Goal: Information Seeking & Learning: Learn about a topic

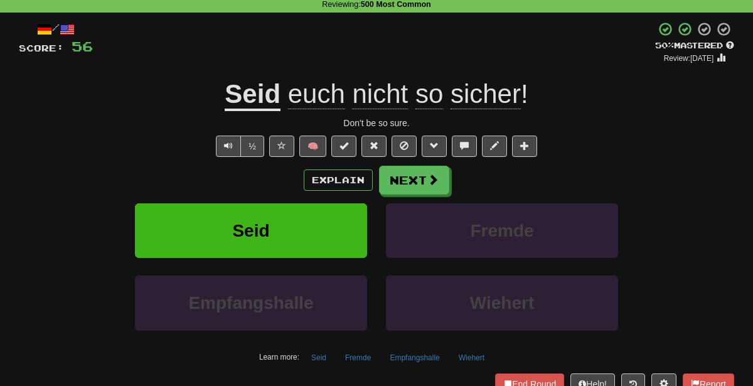
scroll to position [53, 0]
click at [310, 176] on button "Explain" at bounding box center [338, 179] width 69 height 21
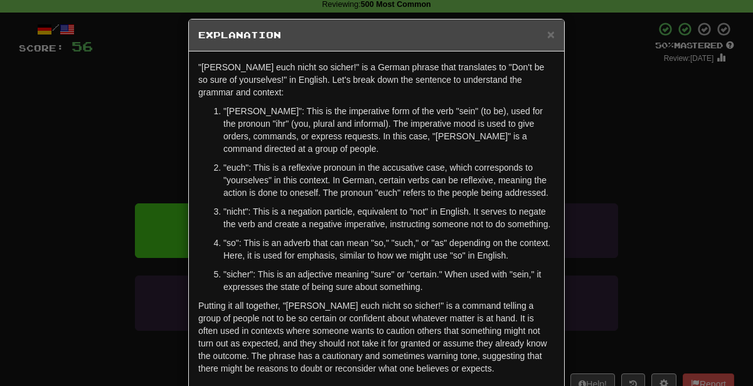
click at [310, 176] on p ""euch": This is a reflexive pronoun in the accusative case, which corresponds t…" at bounding box center [388, 180] width 331 height 38
click at [598, 173] on div "× Explanation "[PERSON_NAME] euch nicht so sicher!" is a German phrase that tra…" at bounding box center [376, 193] width 753 height 386
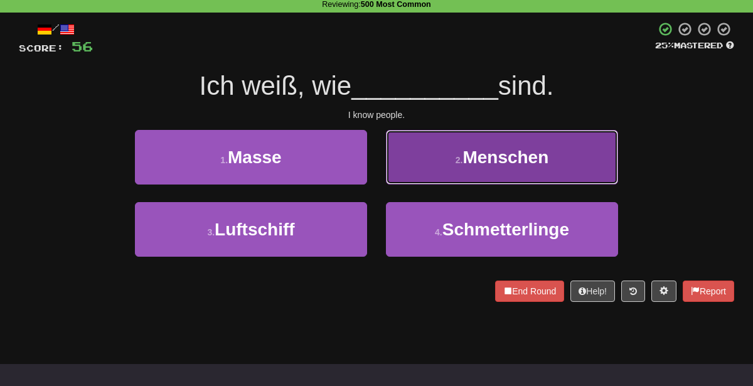
click at [407, 148] on button "2 . Menschen" at bounding box center [502, 157] width 232 height 55
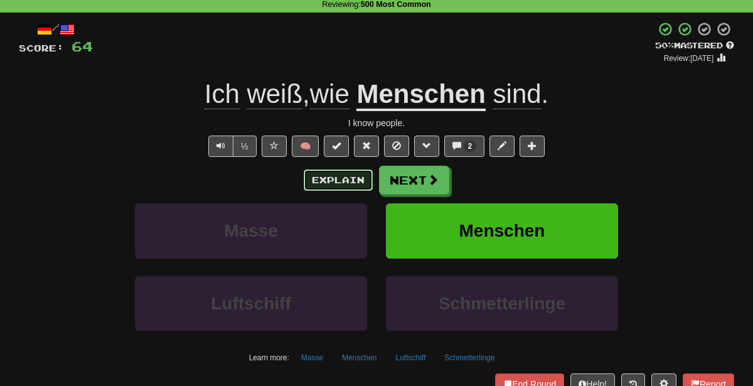
click at [347, 176] on button "Explain" at bounding box center [338, 179] width 69 height 21
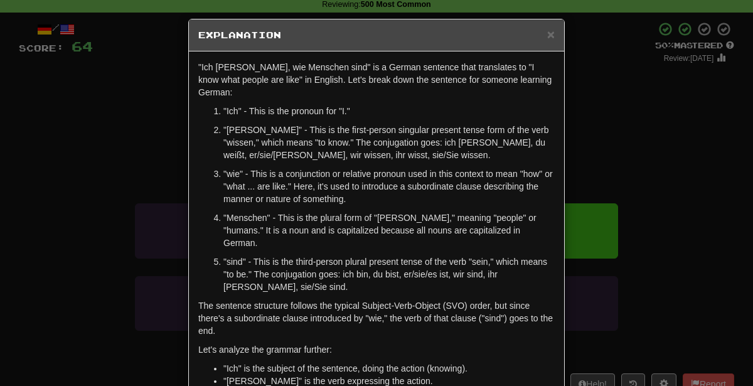
click at [634, 135] on div "× Explanation "Ich [PERSON_NAME], wie Menschen sind" is a German sentence that …" at bounding box center [376, 193] width 753 height 386
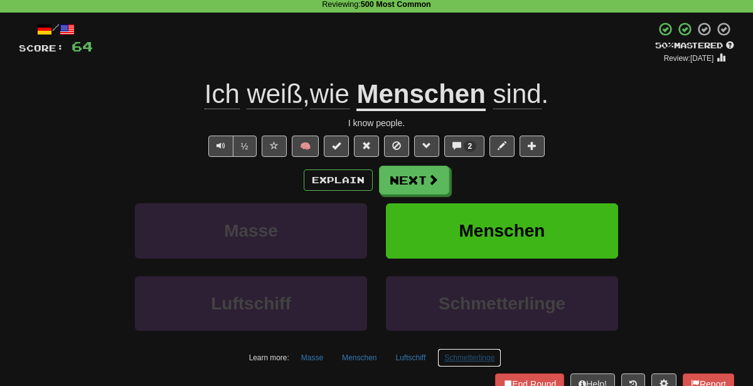
click at [468, 356] on button "Schmetterlinge" at bounding box center [469, 357] width 64 height 19
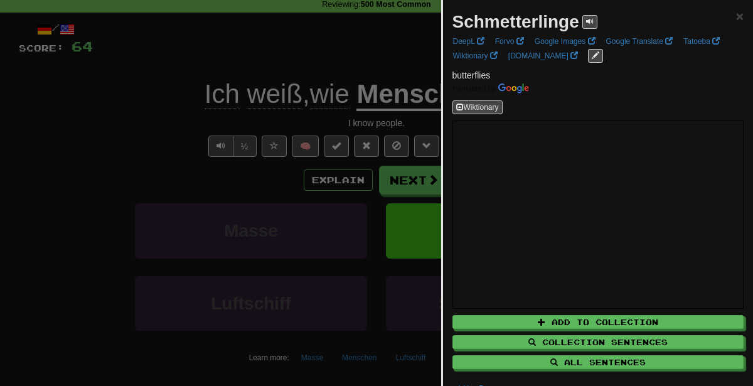
click at [402, 245] on div at bounding box center [376, 193] width 753 height 386
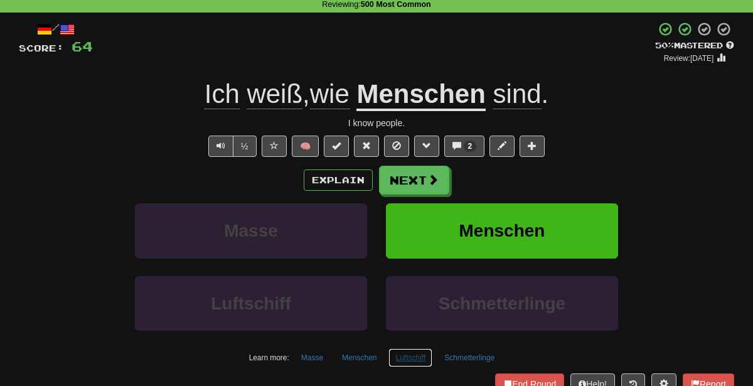
click at [415, 351] on button "Luftschiff" at bounding box center [410, 357] width 44 height 19
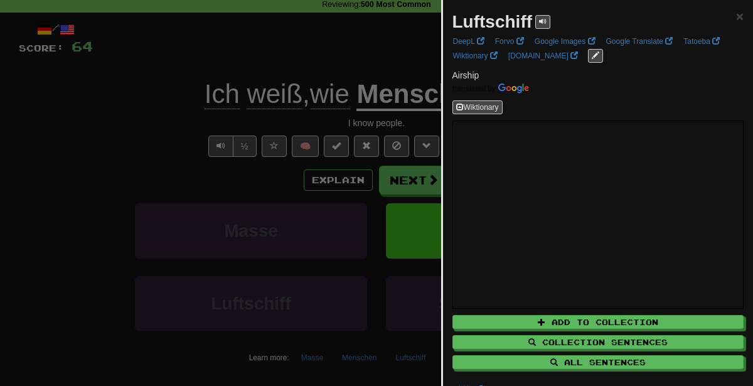
click at [275, 144] on div at bounding box center [376, 193] width 753 height 386
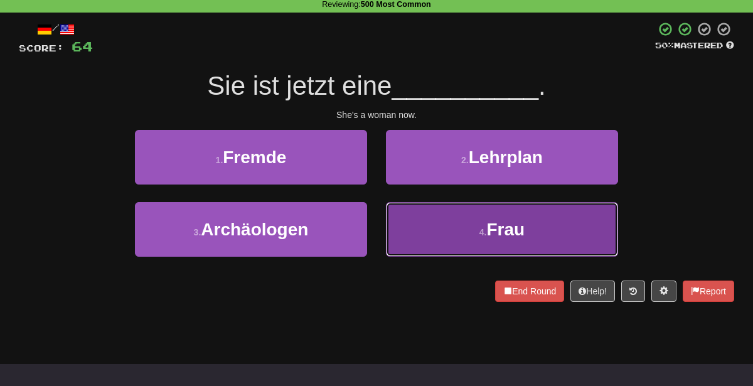
click at [453, 226] on button "4 . Frau" at bounding box center [502, 229] width 232 height 55
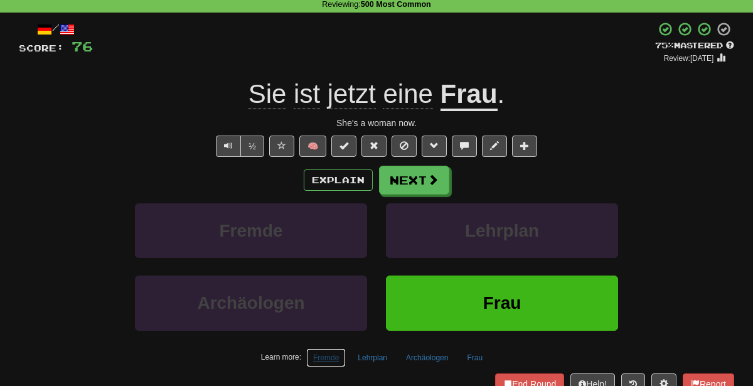
click at [331, 349] on button "Fremde" at bounding box center [326, 357] width 40 height 19
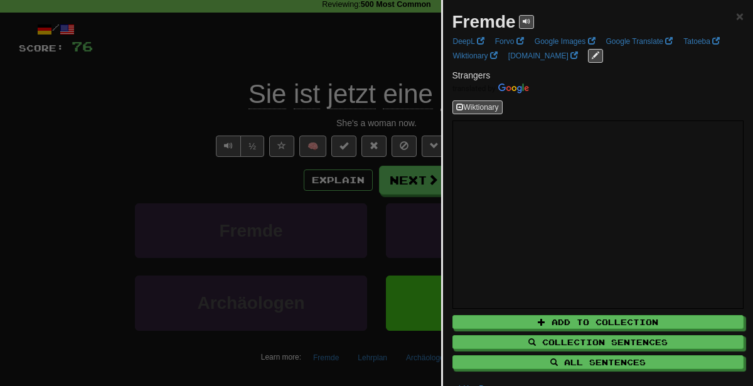
click at [289, 179] on div at bounding box center [376, 193] width 753 height 386
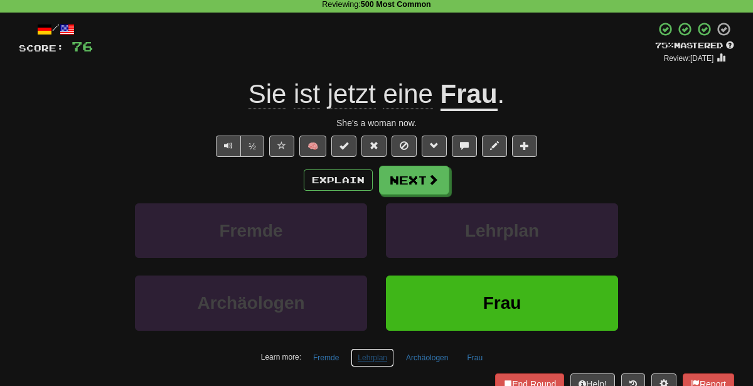
click at [391, 353] on button "Lehrplan" at bounding box center [372, 357] width 43 height 19
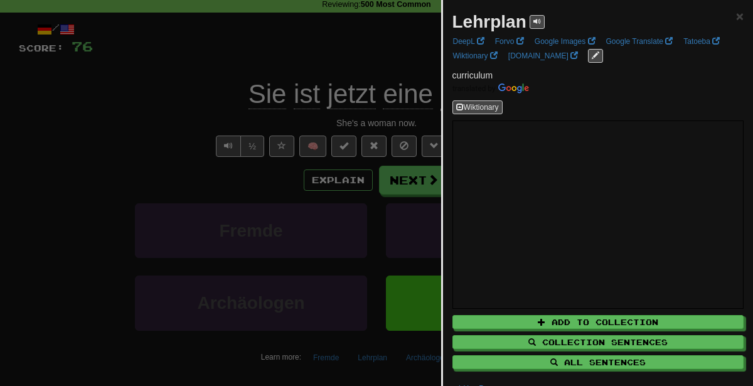
click at [287, 169] on div at bounding box center [376, 193] width 753 height 386
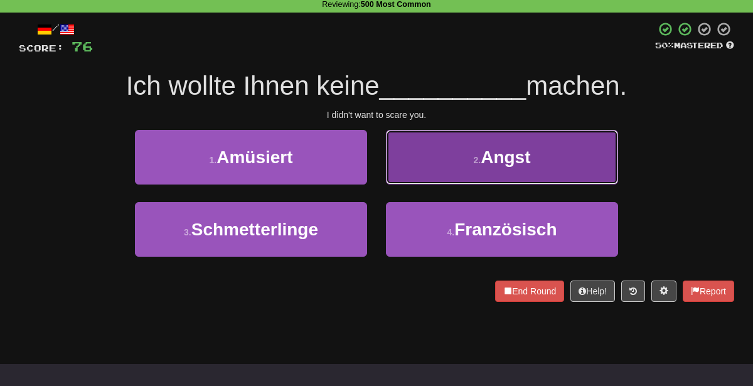
click at [438, 157] on button "2 . Angst" at bounding box center [502, 157] width 232 height 55
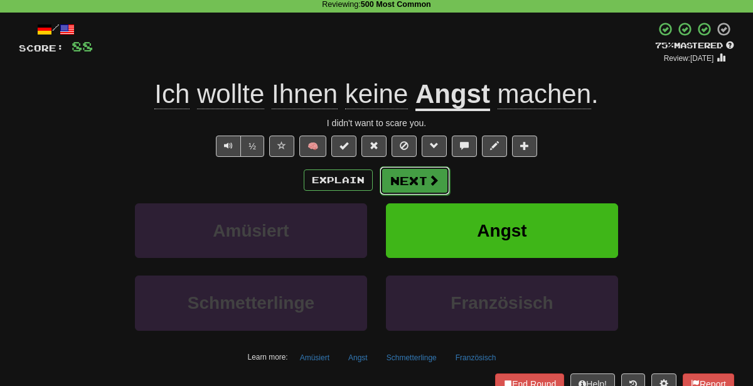
click at [412, 175] on button "Next" at bounding box center [415, 180] width 70 height 29
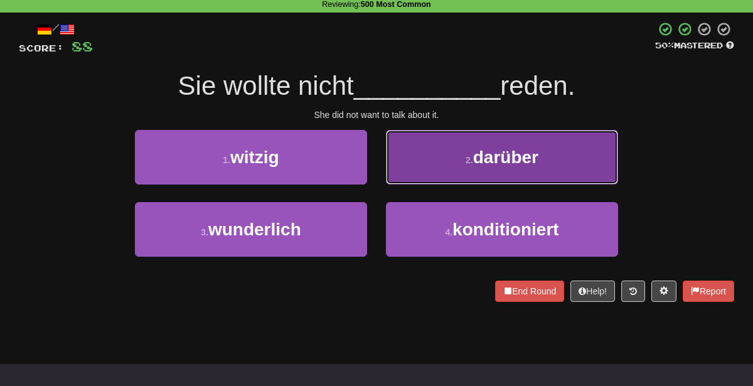
click at [452, 166] on button "2 . darüber" at bounding box center [502, 157] width 232 height 55
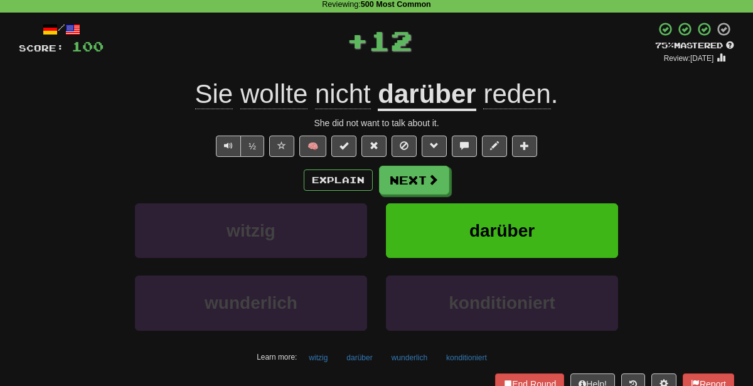
click at [337, 351] on div "Learn more: [PERSON_NAME] darüber [PERSON_NAME] konditioniert" at bounding box center [376, 357] width 734 height 19
click at [333, 351] on button "witzig" at bounding box center [318, 357] width 33 height 19
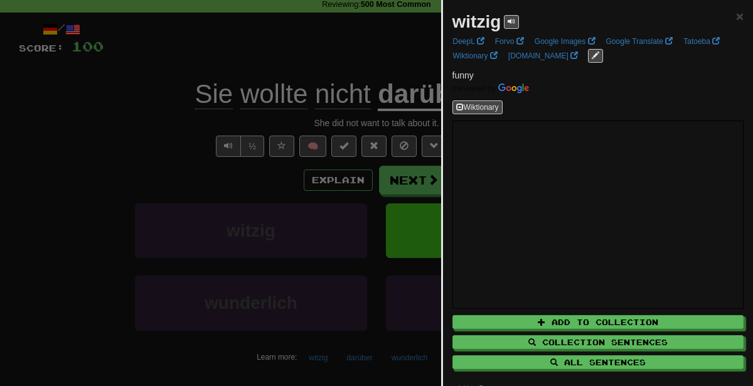
click at [273, 215] on div at bounding box center [376, 193] width 753 height 386
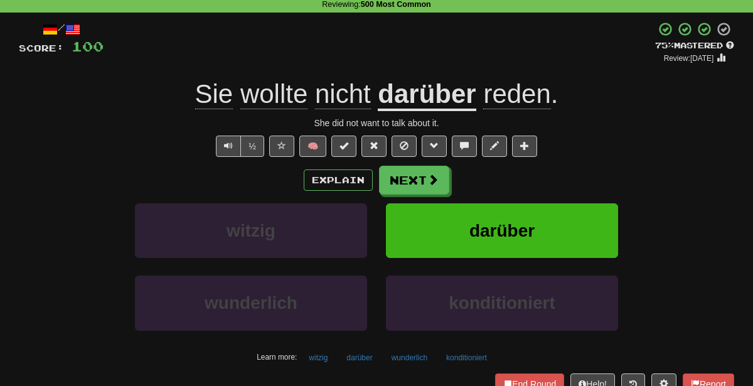
scroll to position [46, 0]
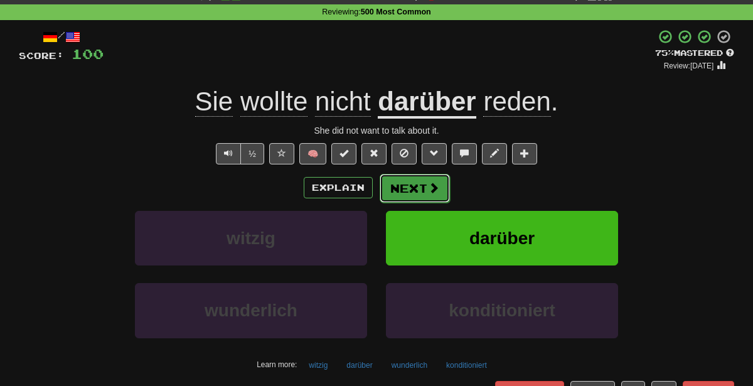
click at [405, 187] on button "Next" at bounding box center [415, 188] width 70 height 29
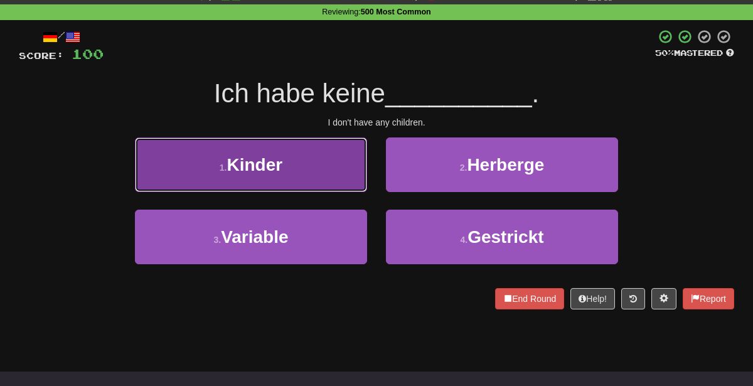
click at [331, 161] on button "1 . Kinder" at bounding box center [251, 164] width 232 height 55
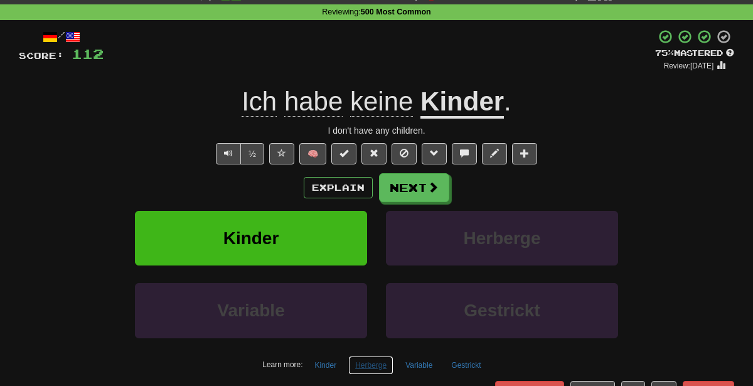
click at [364, 371] on button "Herberge" at bounding box center [370, 365] width 45 height 19
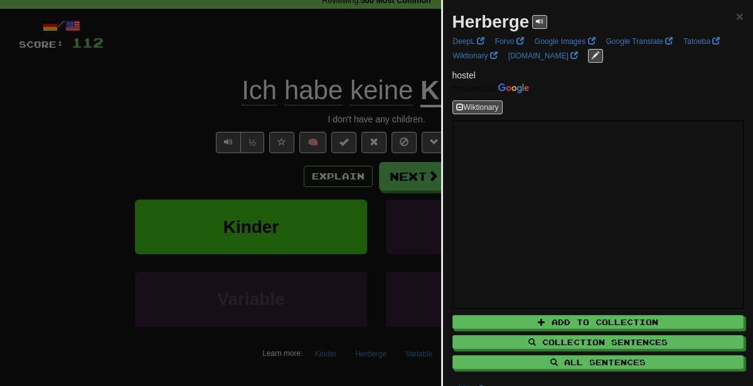
scroll to position [60, 0]
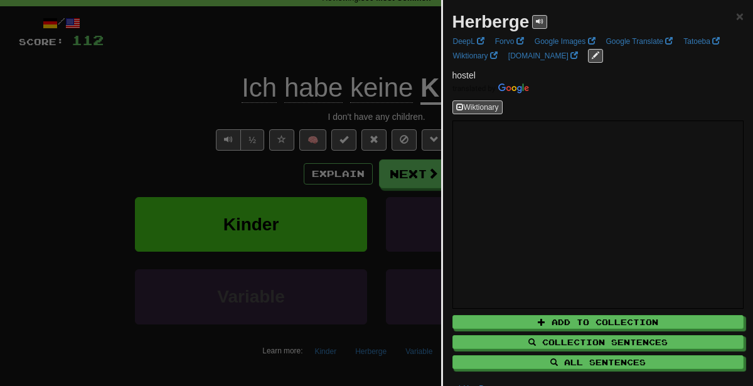
click at [183, 245] on div at bounding box center [376, 193] width 753 height 386
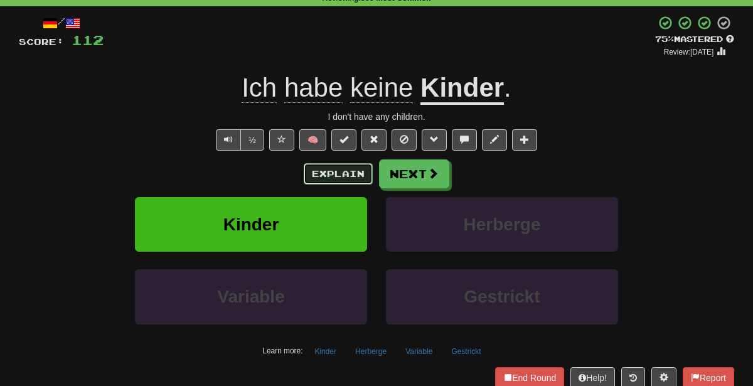
click at [325, 174] on button "Explain" at bounding box center [338, 173] width 69 height 21
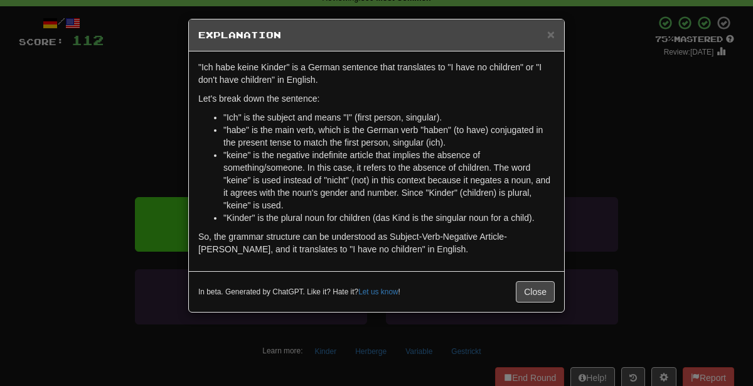
click at [591, 154] on div "× Explanation "Ich habe keine Kinder" is a German sentence that translates to "…" at bounding box center [376, 193] width 753 height 386
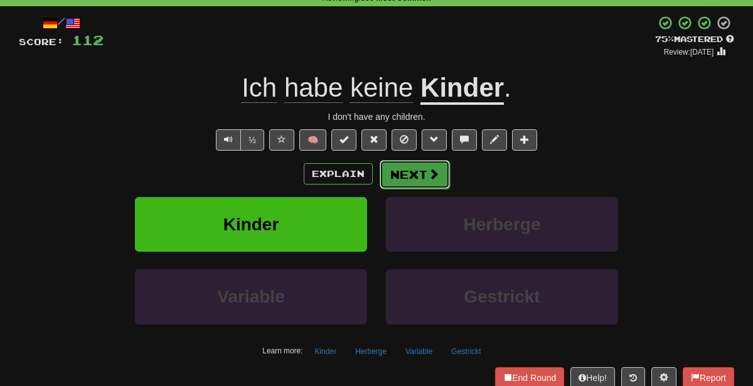
click at [395, 171] on button "Next" at bounding box center [415, 174] width 70 height 29
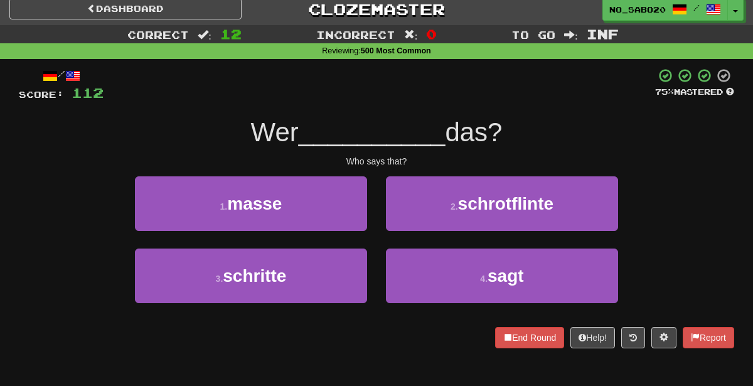
scroll to position [3, 0]
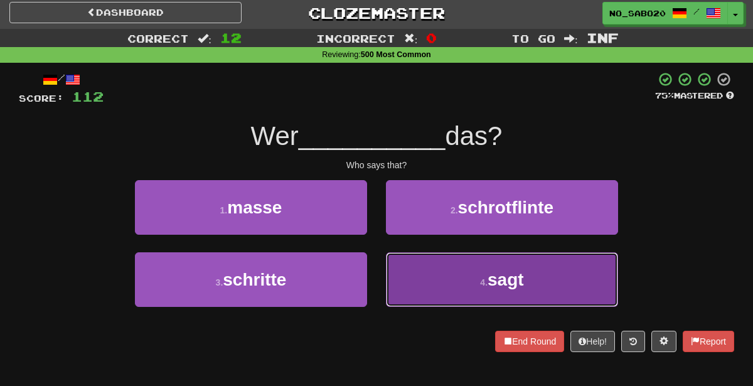
click at [468, 289] on button "4 . sagt" at bounding box center [502, 279] width 232 height 55
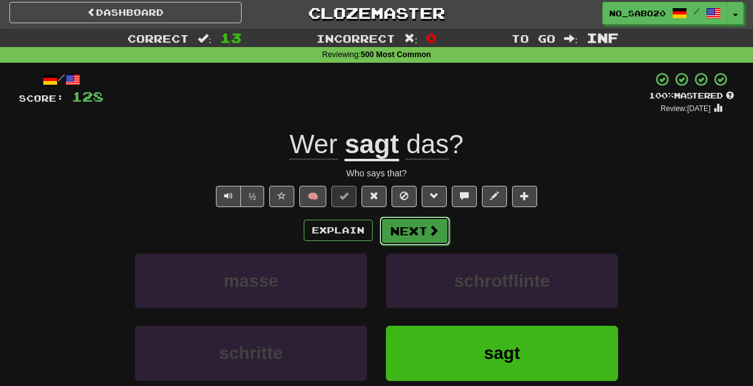
click at [416, 232] on button "Next" at bounding box center [415, 230] width 70 height 29
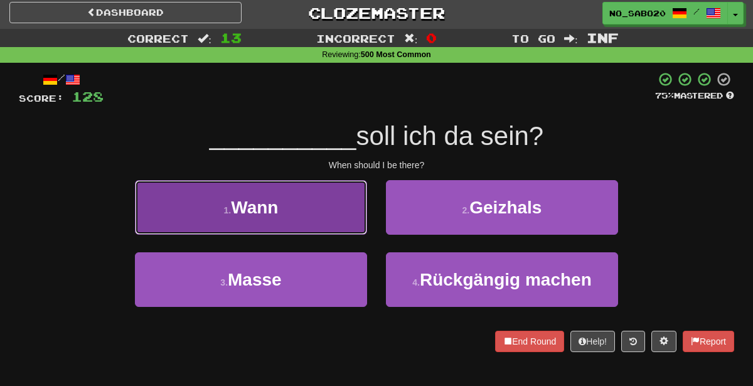
click at [318, 207] on button "1 . Wann" at bounding box center [251, 207] width 232 height 55
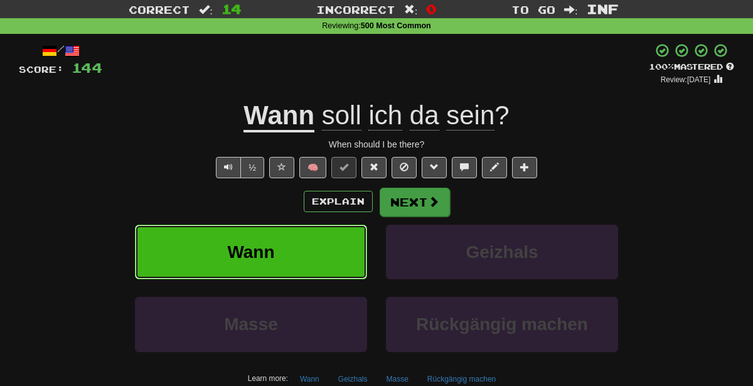
scroll to position [29, 0]
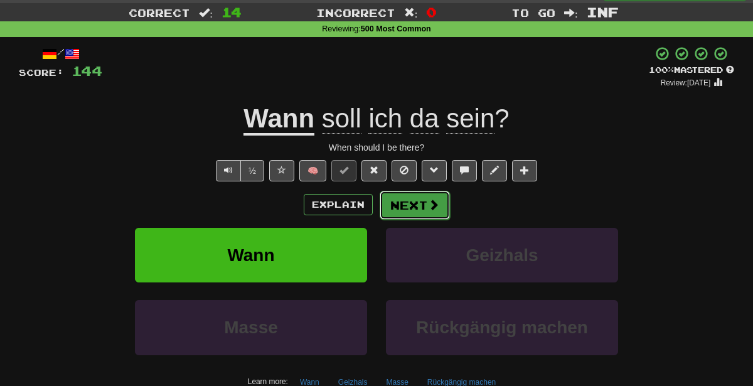
click at [408, 205] on button "Next" at bounding box center [415, 205] width 70 height 29
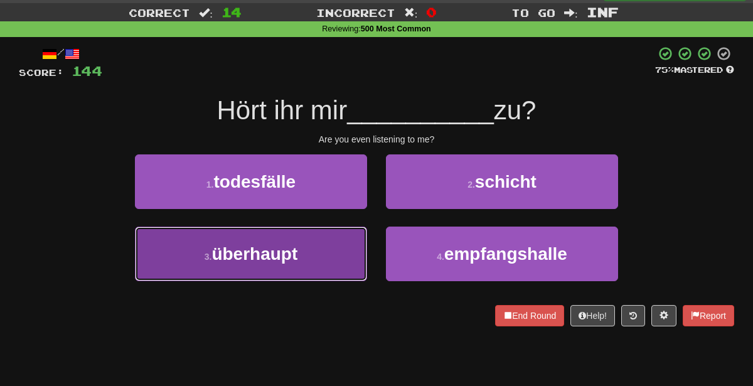
click at [321, 261] on button "3 . überhaupt" at bounding box center [251, 253] width 232 height 55
